Goal: Check status: Check status

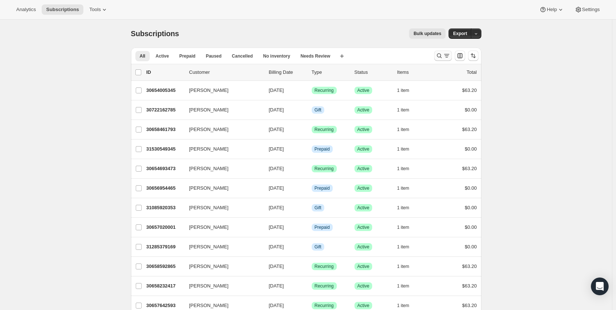
click at [441, 56] on icon "Search and filter results" at bounding box center [439, 55] width 7 height 7
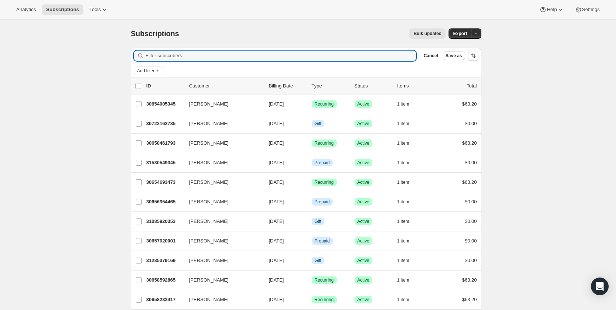
paste input "[EMAIL_ADDRESS][DOMAIN_NAME]"
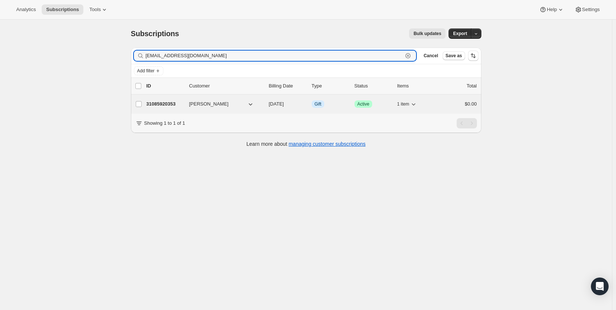
type input "[EMAIL_ADDRESS][DOMAIN_NAME]"
click at [191, 103] on span "[PERSON_NAME]" at bounding box center [208, 103] width 39 height 7
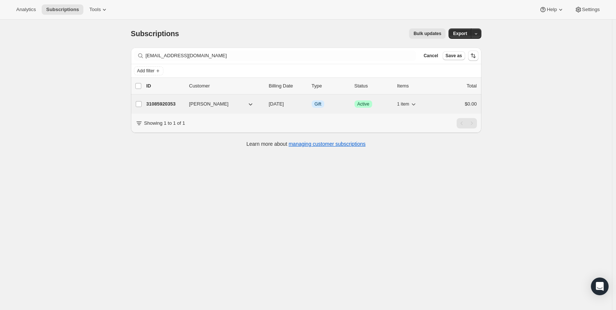
click at [169, 102] on p "31085920353" at bounding box center [165, 103] width 37 height 7
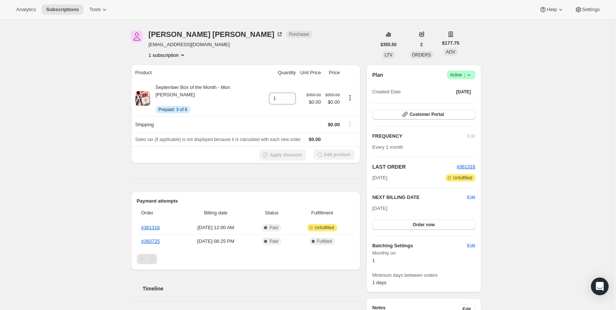
scroll to position [23, 0]
click at [183, 56] on icon "Product actions" at bounding box center [182, 55] width 7 height 7
click at [163, 67] on span "31085920353 Info Current" at bounding box center [169, 69] width 51 height 6
